Goal: Register for event/course

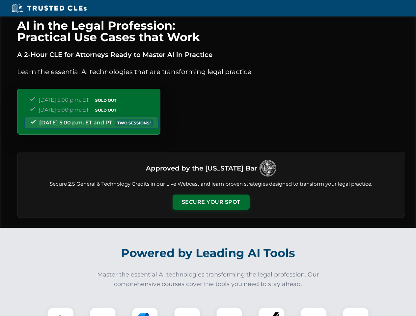
click at [211, 202] on button "Secure Your Spot" at bounding box center [211, 202] width 77 height 15
click at [61, 312] on img at bounding box center [60, 321] width 19 height 19
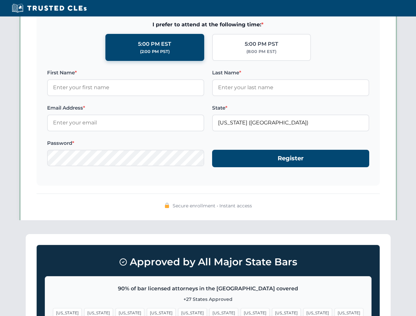
click at [241, 312] on span "[US_STATE]" at bounding box center [255, 314] width 29 height 10
click at [304, 312] on span "[US_STATE]" at bounding box center [318, 314] width 29 height 10
